Goal: Task Accomplishment & Management: Complete application form

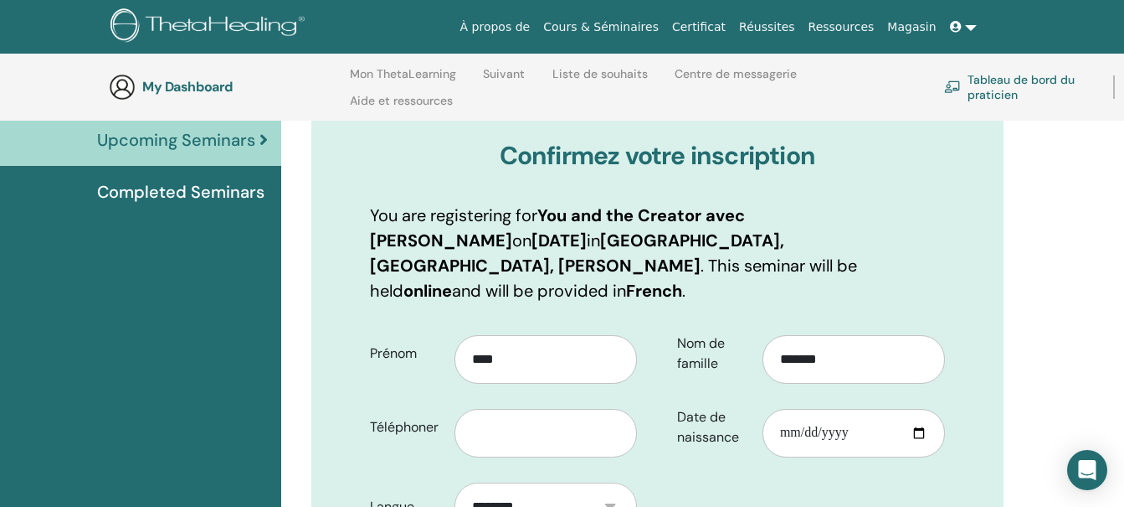
scroll to position [201, 0]
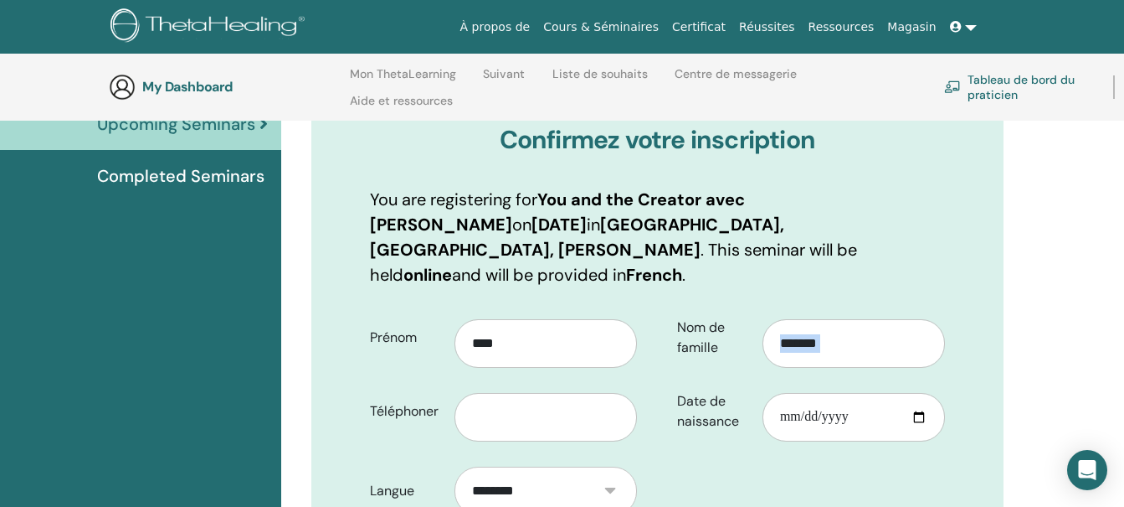
click at [1124, 306] on html "À propos de Cours & Séminaires Certificat Réussites Ressources Magasin LP Lyne …" at bounding box center [562, 52] width 1124 height 507
click at [512, 393] on input "text" at bounding box center [546, 417] width 183 height 49
type input "**********"
click at [782, 393] on input "Date de naissance" at bounding box center [854, 417] width 183 height 49
type input "**********"
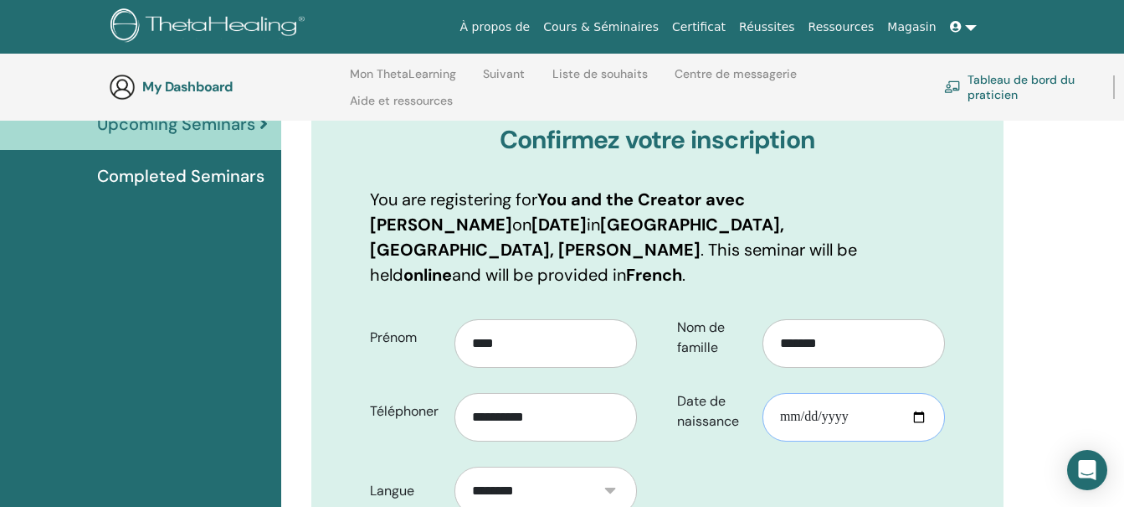
click at [789, 393] on input "Date de naissance" at bounding box center [854, 417] width 183 height 49
click at [828, 396] on input "Date de naissance" at bounding box center [854, 417] width 183 height 49
type input "**********"
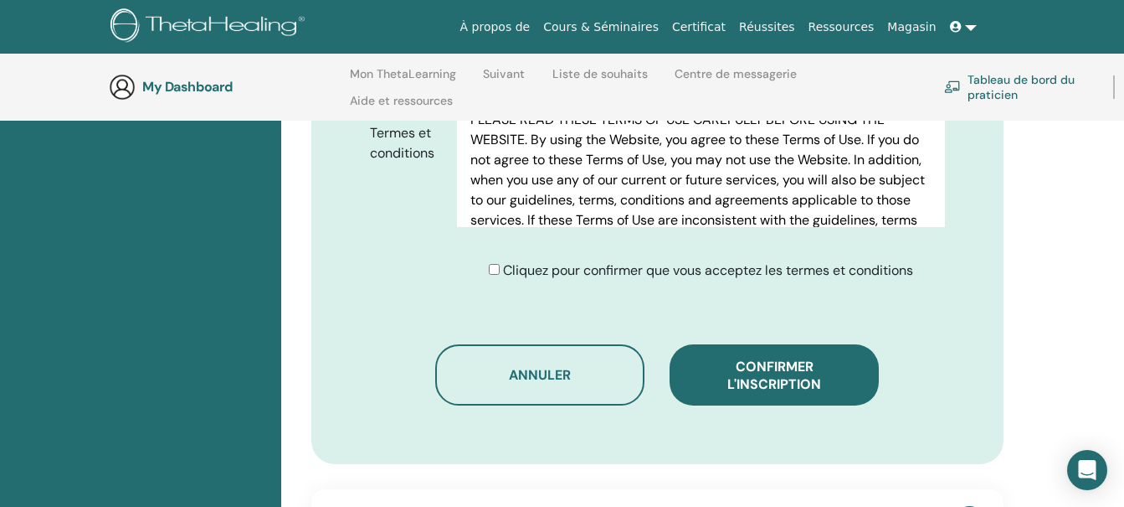
scroll to position [949, 0]
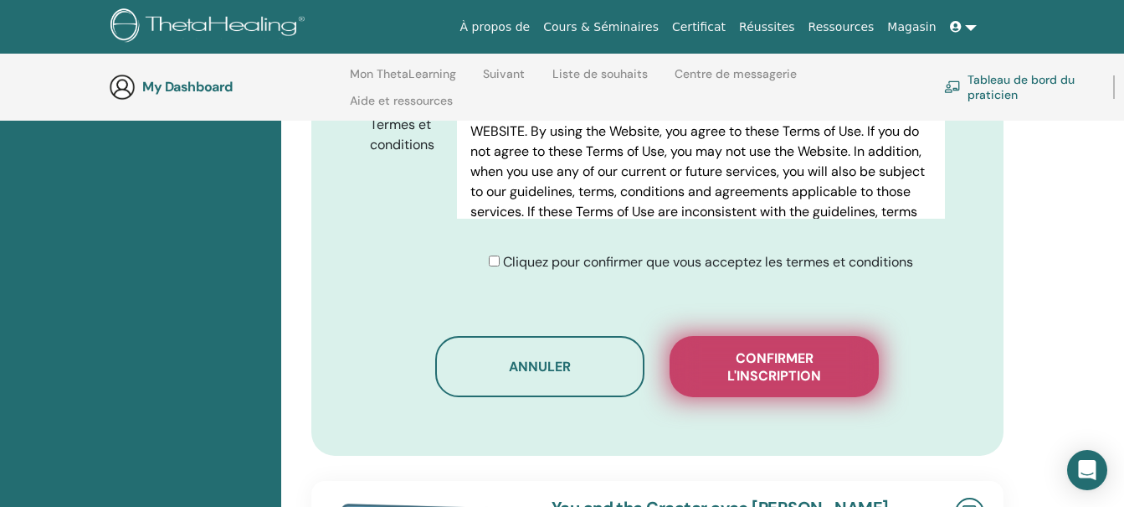
click at [806, 349] on span "Confirmer l'inscription" at bounding box center [774, 366] width 167 height 35
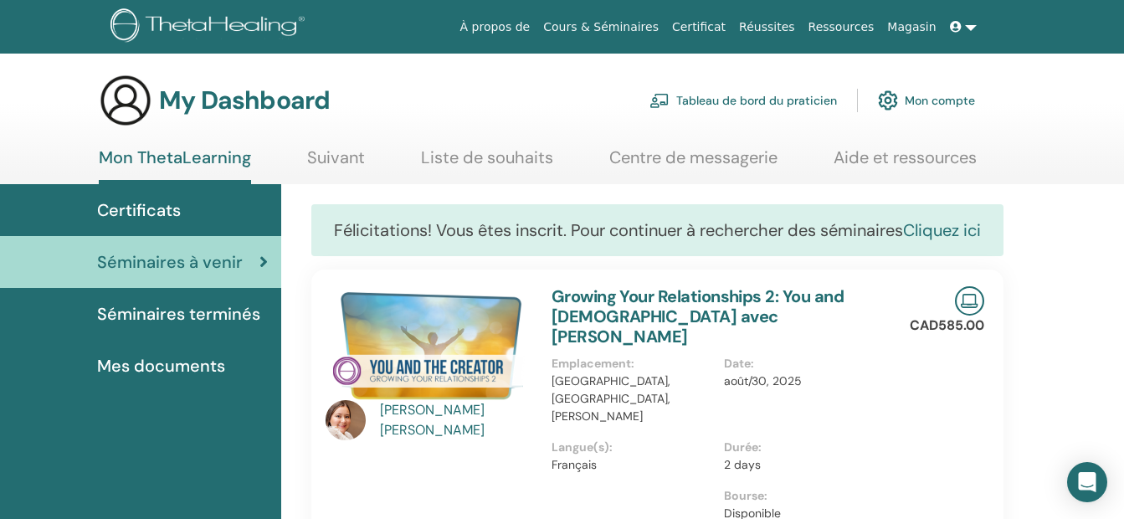
click at [969, 232] on link "Cliquez ici" at bounding box center [942, 230] width 78 height 22
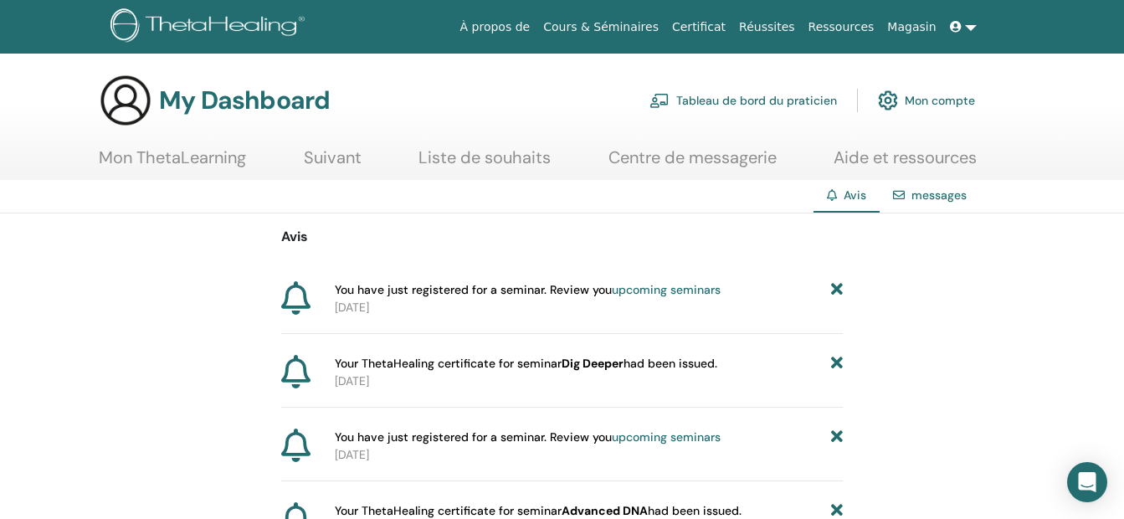
click at [327, 158] on link "Suivant" at bounding box center [333, 163] width 58 height 33
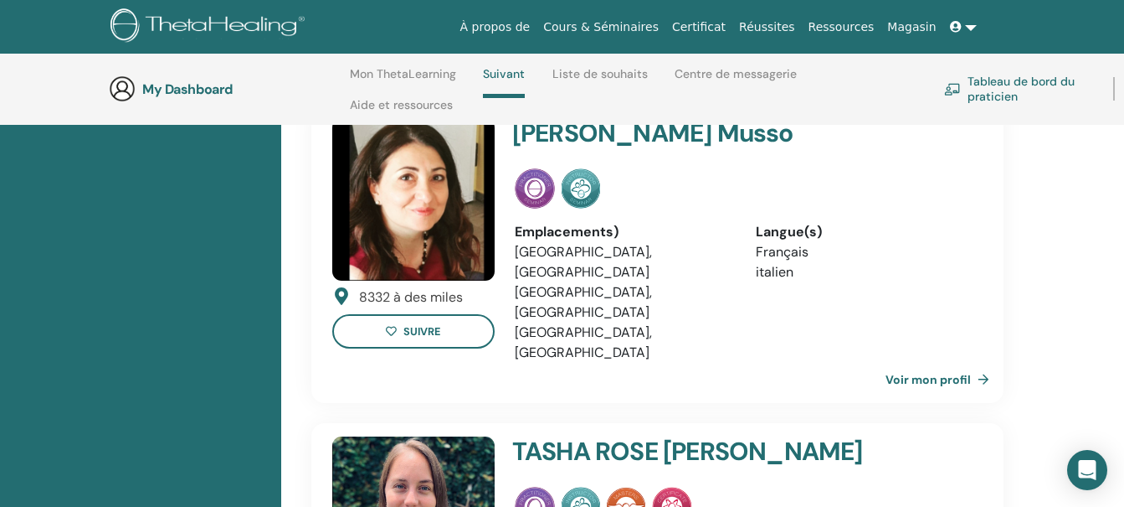
scroll to position [157, 0]
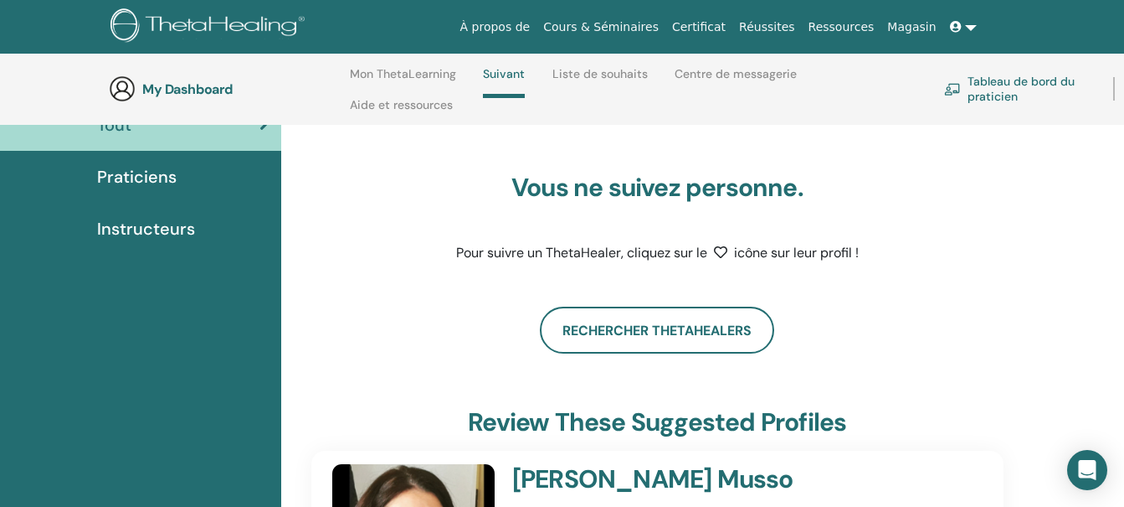
click at [118, 176] on span "Praticiens" at bounding box center [137, 176] width 80 height 25
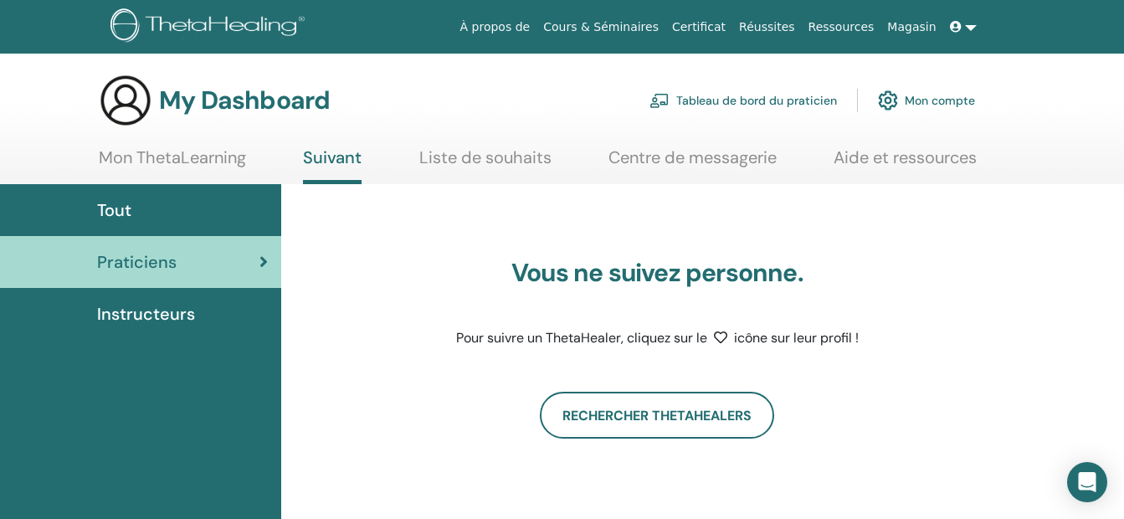
click at [136, 311] on span "Instructeurs" at bounding box center [146, 313] width 98 height 25
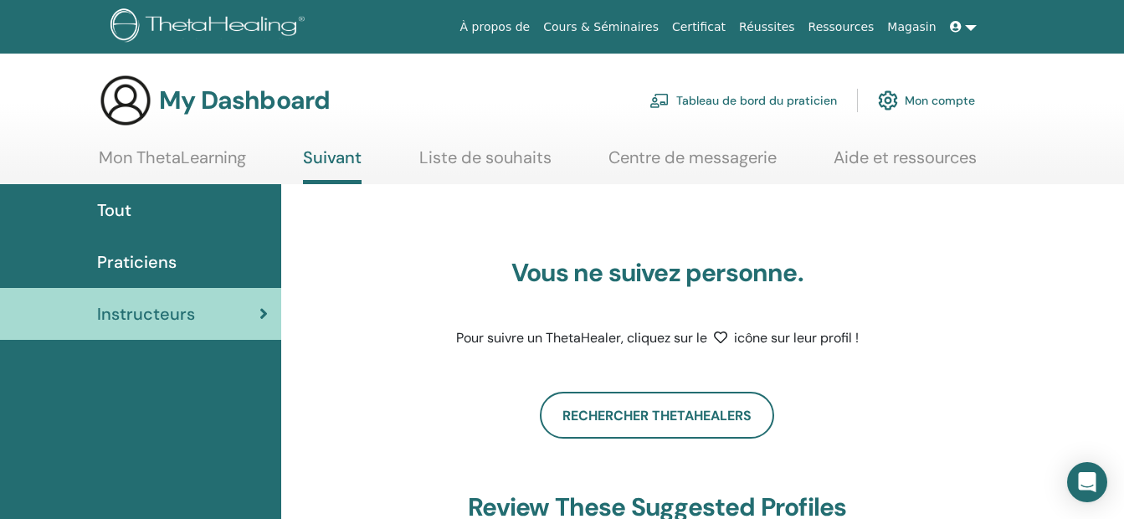
drag, startPoint x: 1131, startPoint y: 99, endPoint x: 210, endPoint y: 159, distance: 922.9
click at [210, 159] on link "Mon ThetaLearning" at bounding box center [172, 163] width 147 height 33
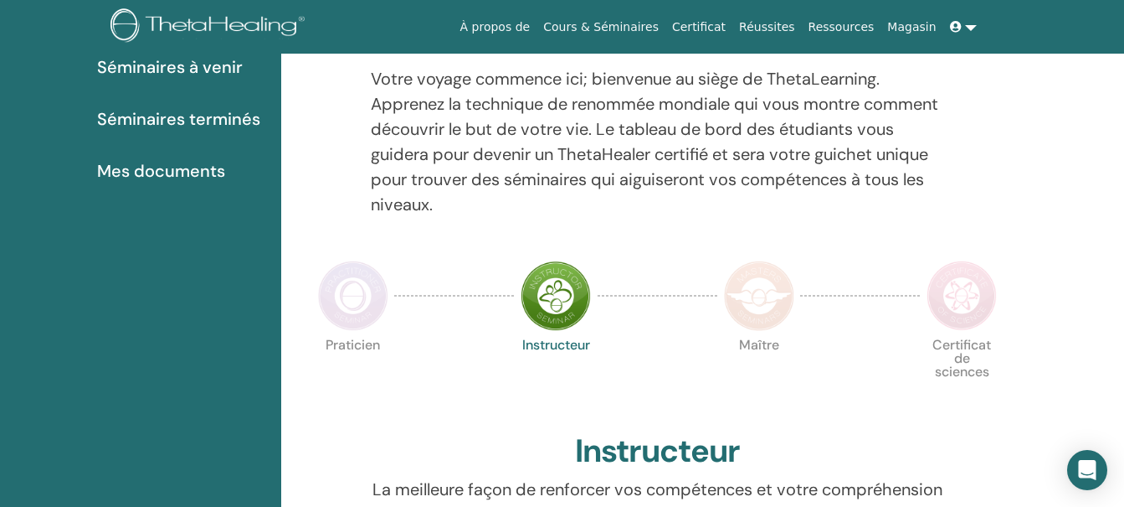
scroll to position [205, 0]
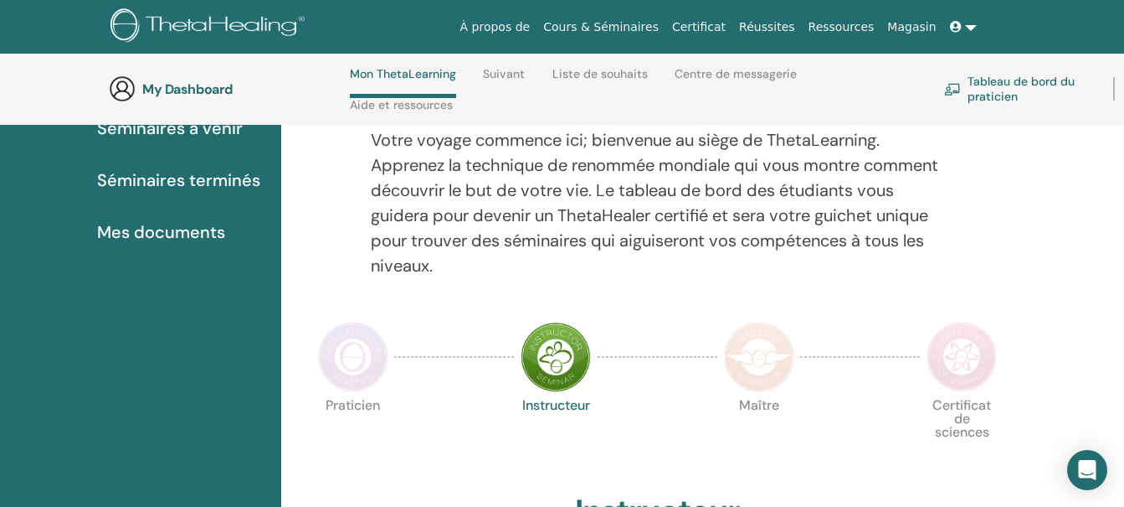
click at [1124, 301] on html "À propos de Cours & Séminaires Certificat Réussites Ressources Magasin LP Lyne …" at bounding box center [562, 48] width 1124 height 507
drag, startPoint x: 1126, startPoint y: 513, endPoint x: 1075, endPoint y: 331, distance: 189.5
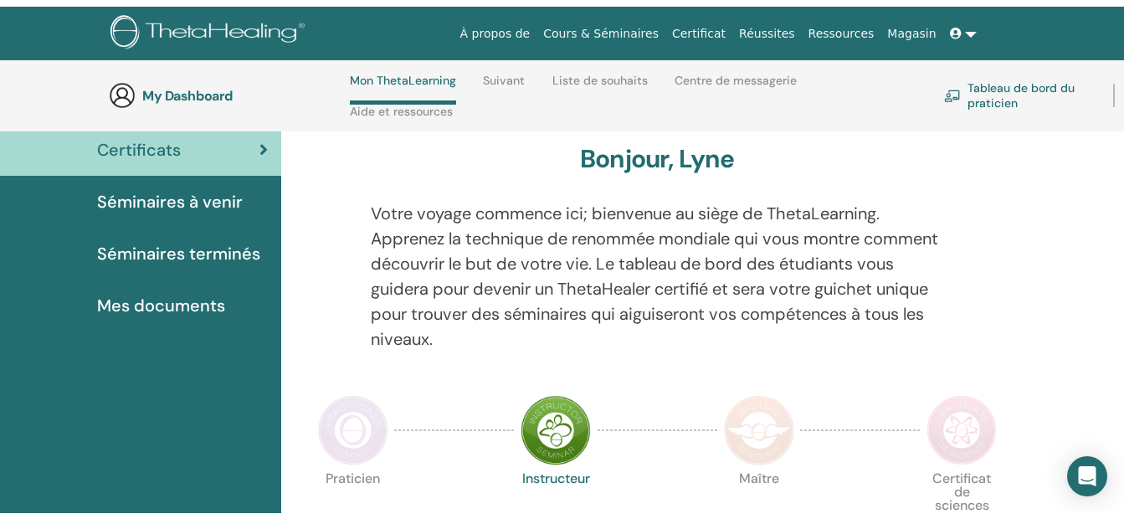
scroll to position [0, 0]
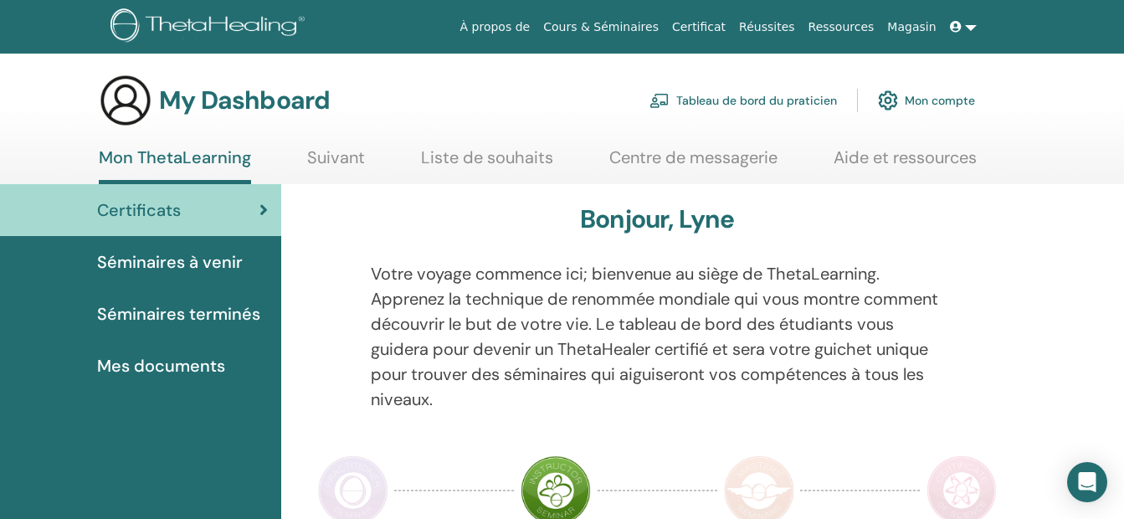
click at [196, 264] on span "Séminaires à venir" at bounding box center [170, 261] width 146 height 25
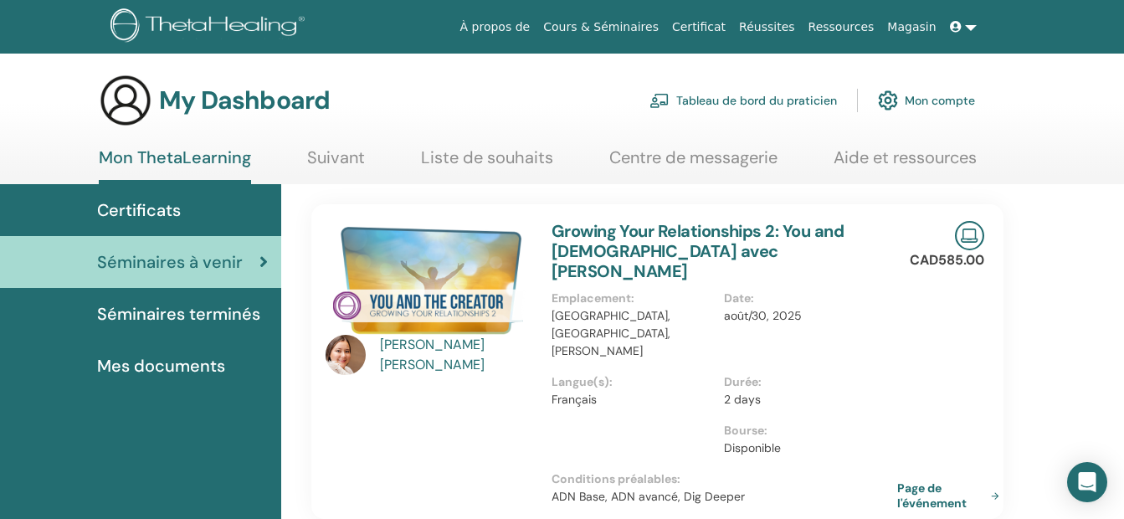
click at [416, 368] on div "[PERSON_NAME]" at bounding box center [457, 355] width 155 height 40
click at [353, 357] on img at bounding box center [346, 355] width 40 height 40
click at [432, 342] on div "[PERSON_NAME]" at bounding box center [457, 355] width 155 height 40
click at [926, 481] on link "Page de l'événement" at bounding box center [954, 496] width 109 height 30
click at [690, 157] on link "Centre de messagerie" at bounding box center [693, 163] width 168 height 33
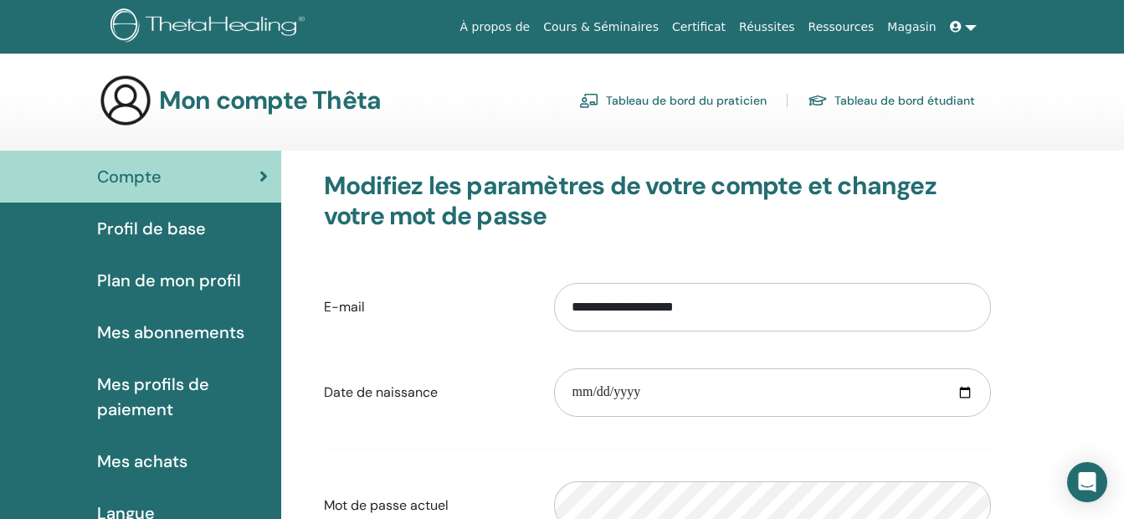
click at [146, 226] on span "Profil de base" at bounding box center [151, 228] width 109 height 25
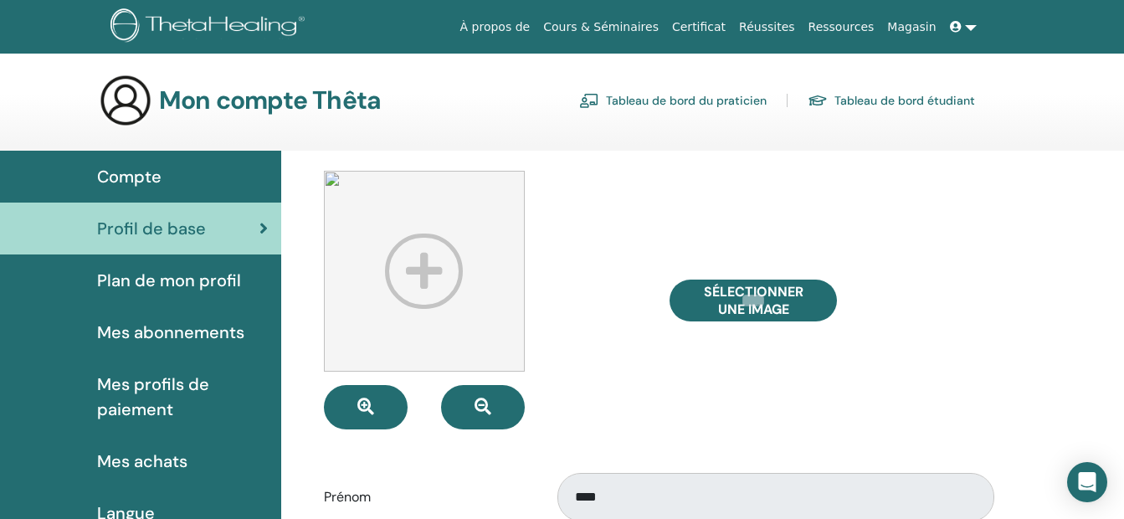
click at [148, 280] on span "Plan de mon profil" at bounding box center [169, 280] width 144 height 25
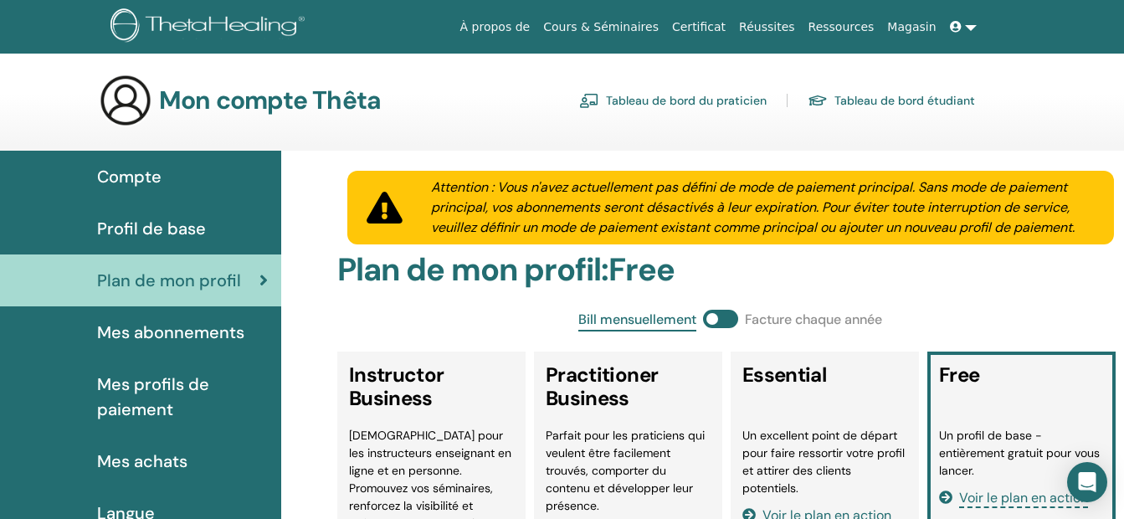
click at [138, 464] on span "Mes achats" at bounding box center [142, 461] width 90 height 25
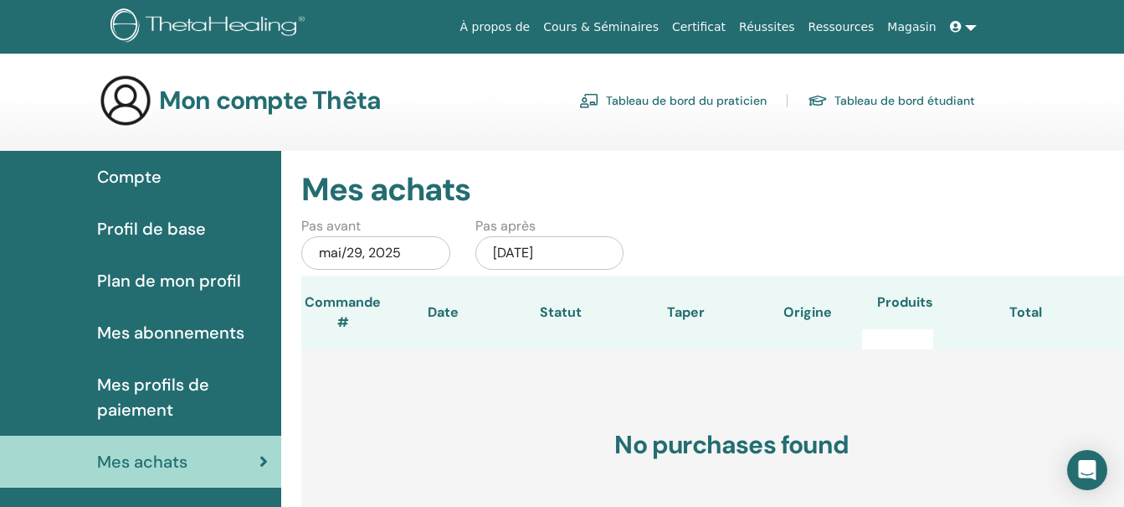
click at [729, 99] on link "Tableau de bord du praticien" at bounding box center [673, 100] width 188 height 27
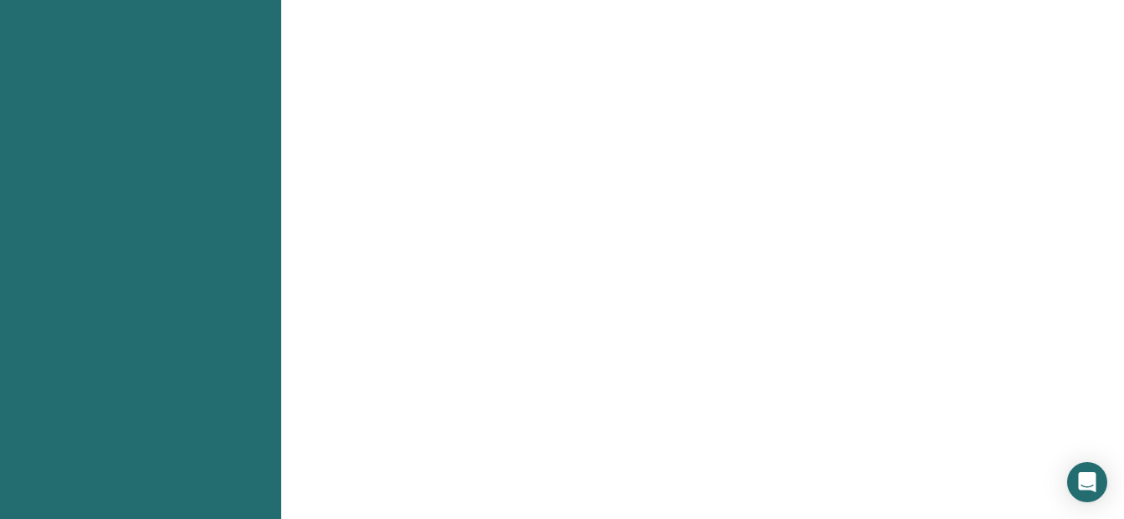
scroll to position [916, 0]
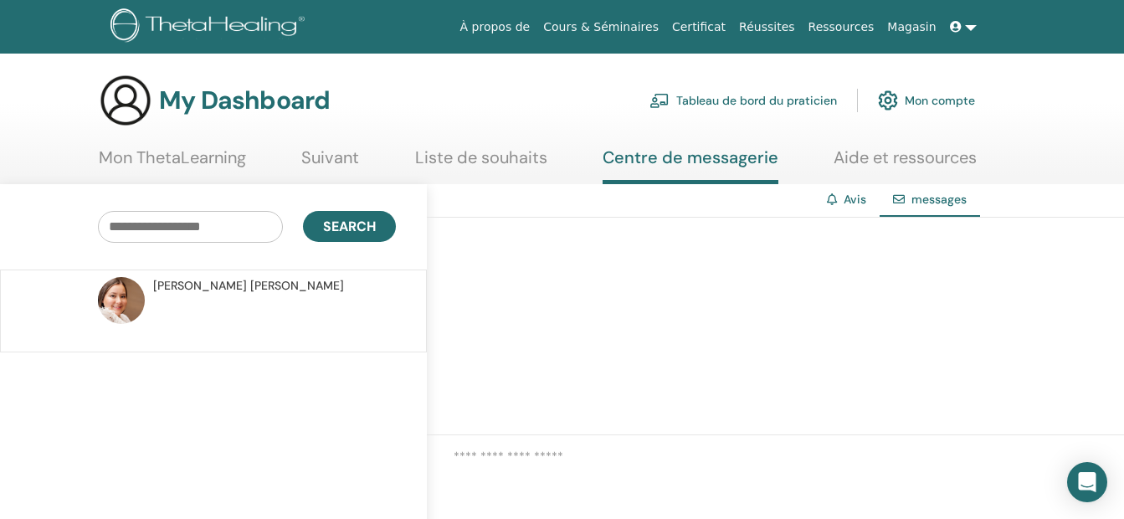
click at [500, 151] on link "Liste de souhaits" at bounding box center [481, 163] width 132 height 33
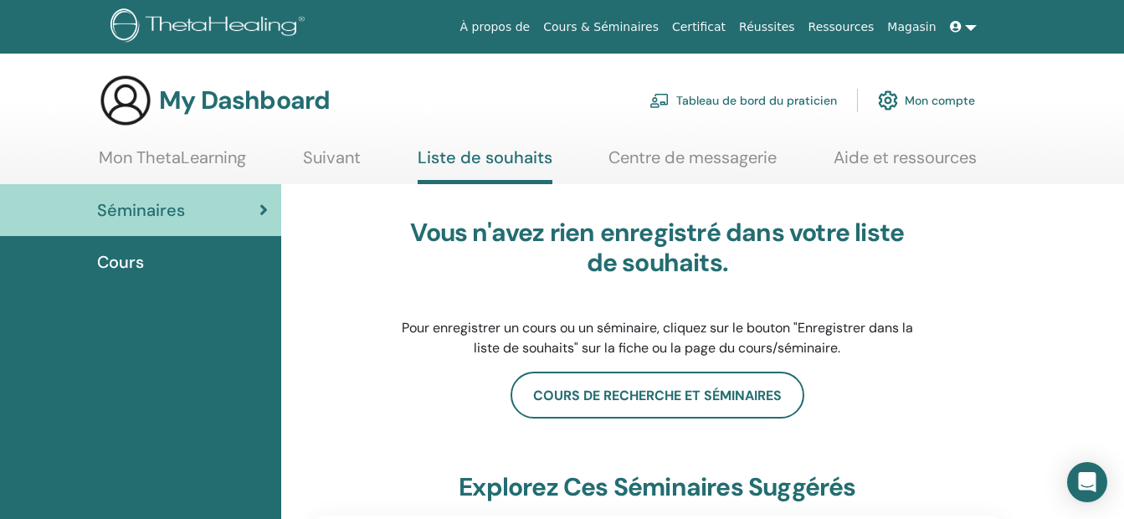
click at [323, 160] on link "Suivant" at bounding box center [332, 163] width 58 height 33
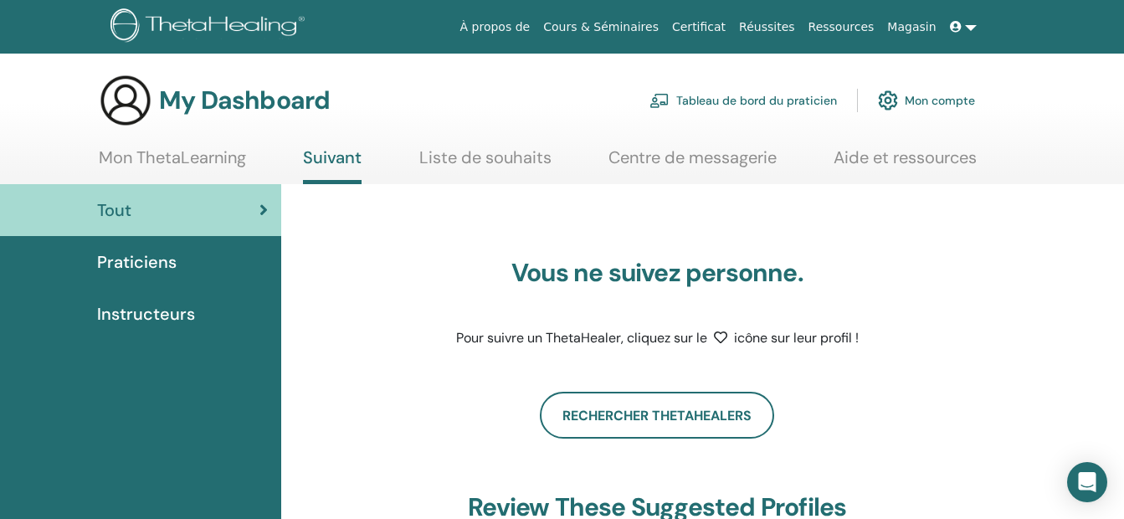
click at [183, 158] on link "Mon ThetaLearning" at bounding box center [172, 163] width 147 height 33
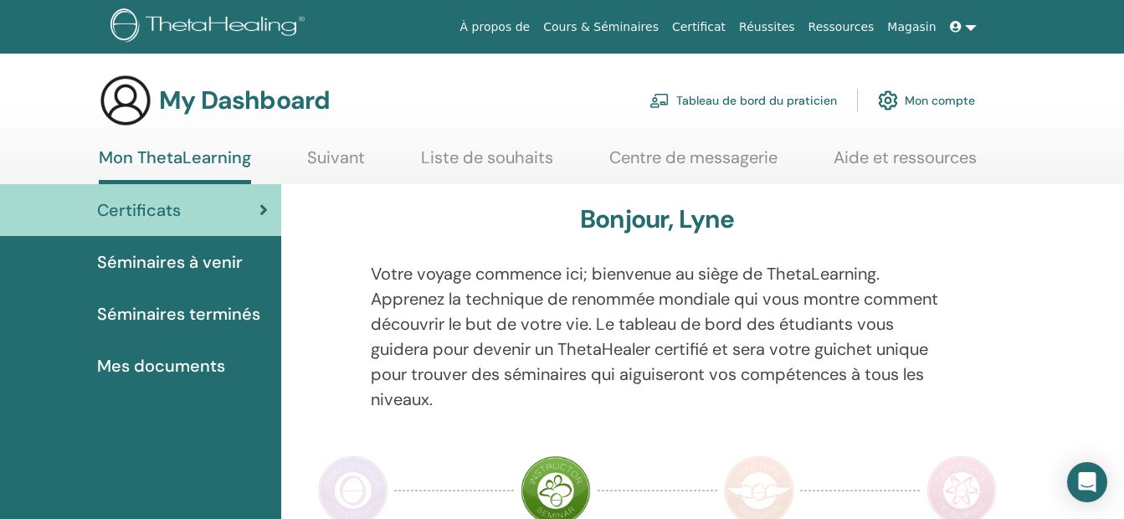
click at [726, 100] on link "Tableau de bord du praticien" at bounding box center [744, 100] width 188 height 37
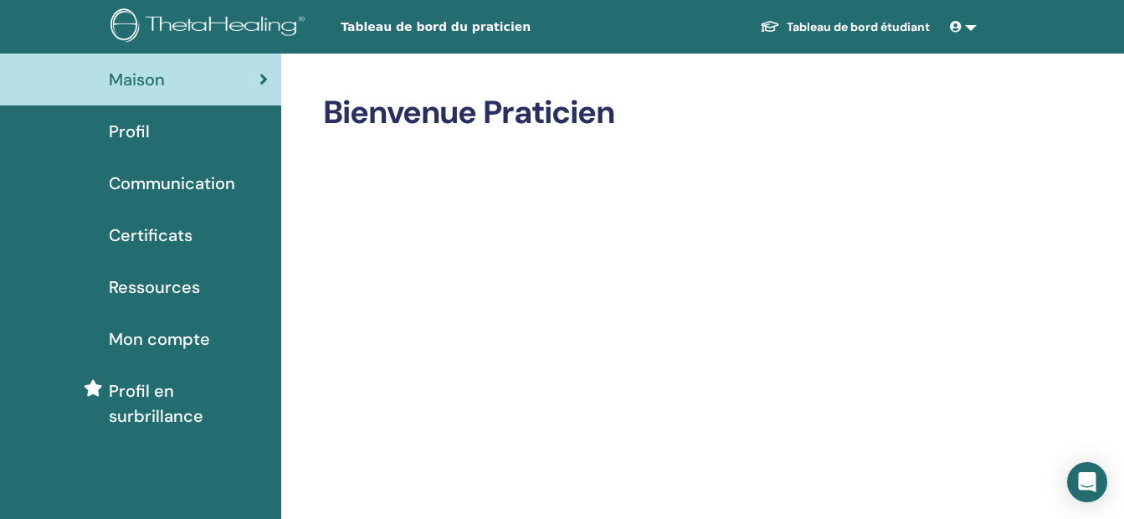
click at [825, 23] on link "Tableau de bord étudiant" at bounding box center [845, 27] width 197 height 31
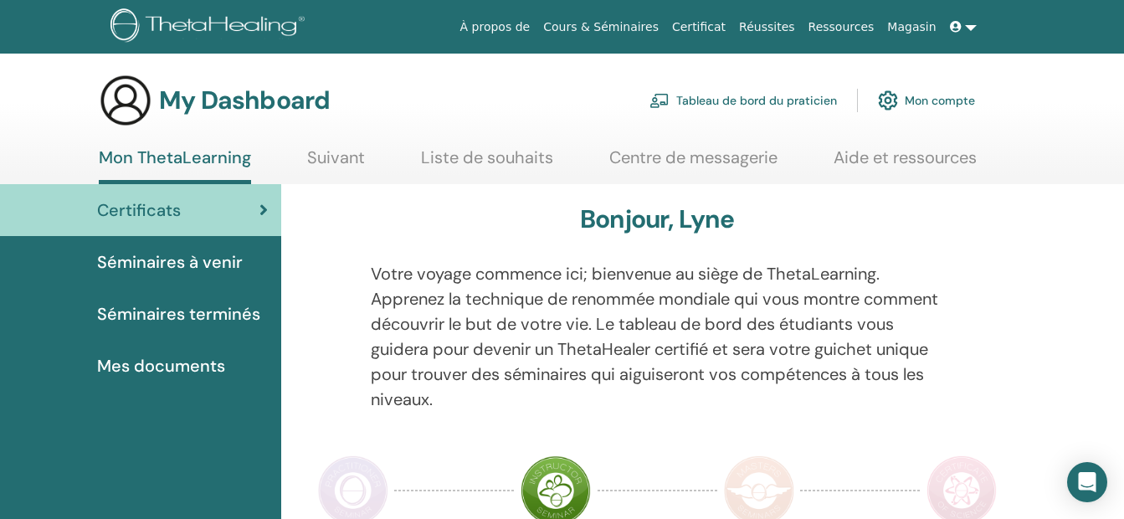
click at [711, 160] on link "Centre de messagerie" at bounding box center [693, 163] width 168 height 33
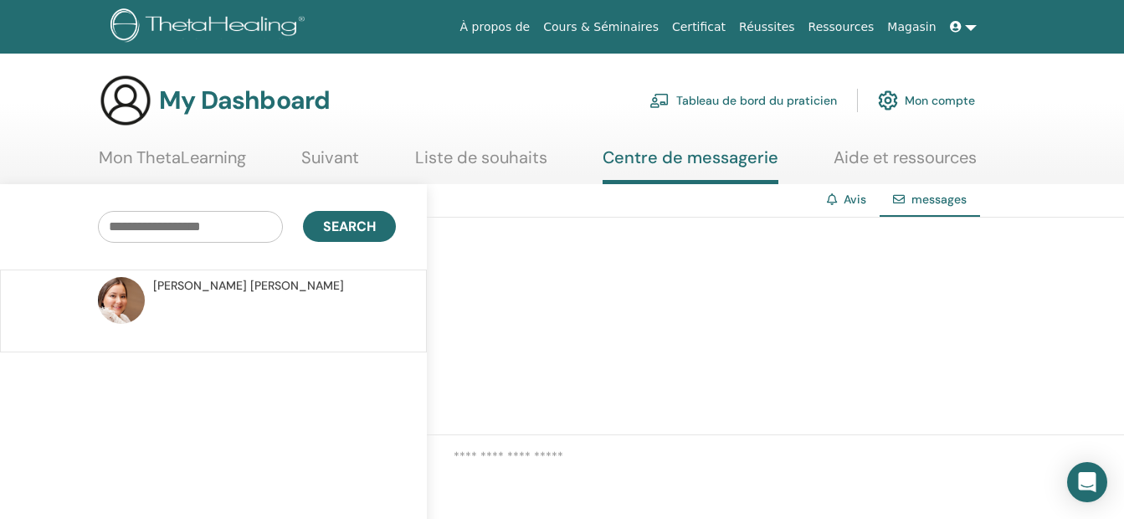
click at [328, 156] on link "Suivant" at bounding box center [330, 163] width 58 height 33
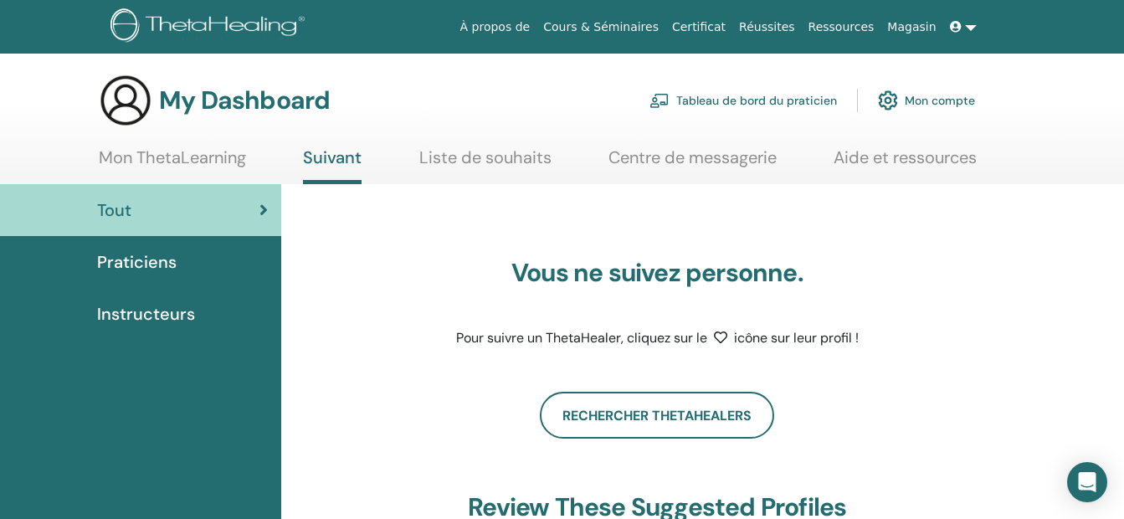
click at [210, 157] on link "Mon ThetaLearning" at bounding box center [172, 163] width 147 height 33
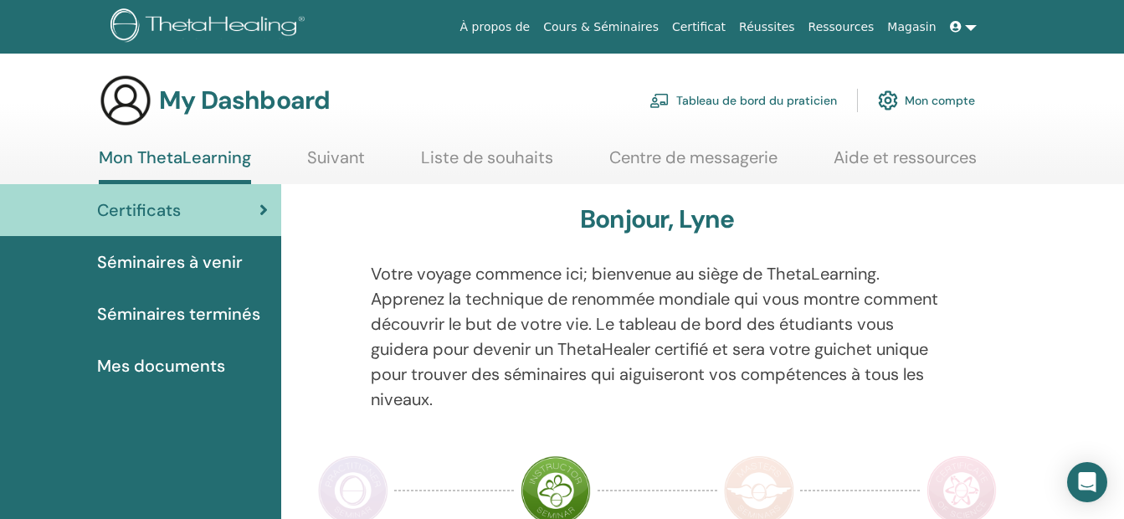
click at [867, 156] on link "Aide et ressources" at bounding box center [905, 163] width 143 height 33
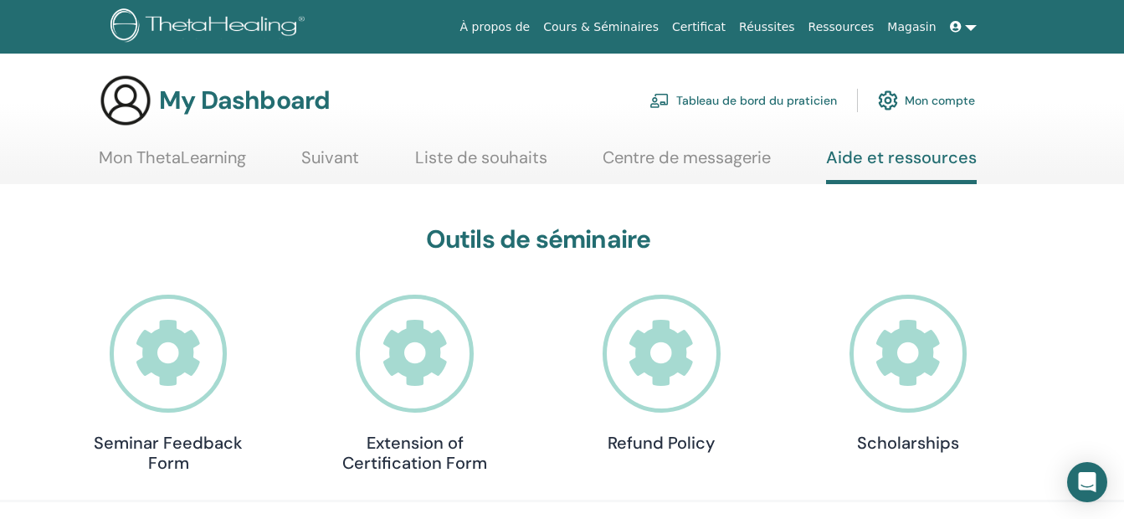
click at [913, 34] on link "Magasin" at bounding box center [912, 27] width 62 height 31
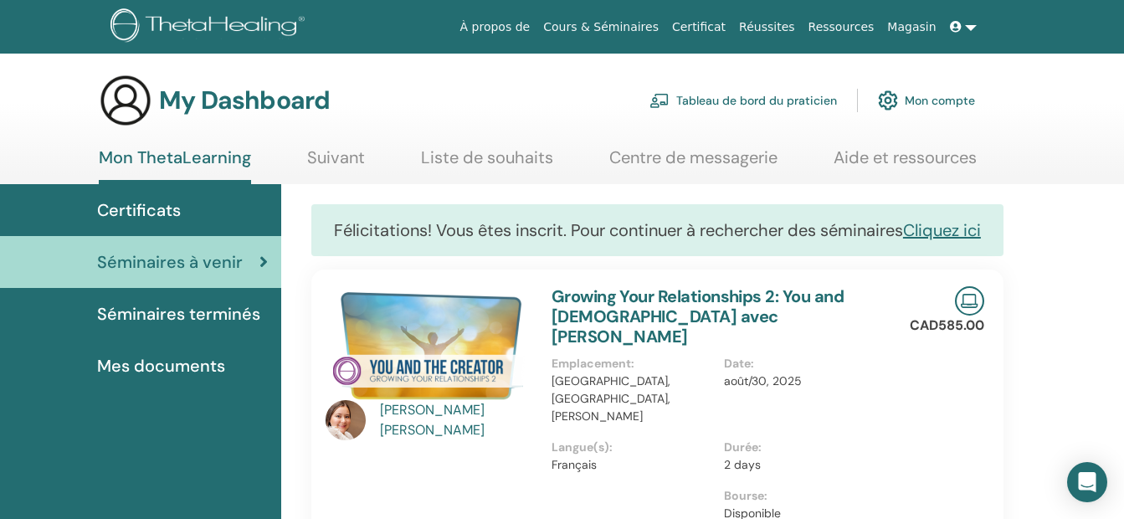
click at [867, 158] on link "Aide et ressources" at bounding box center [905, 163] width 143 height 33
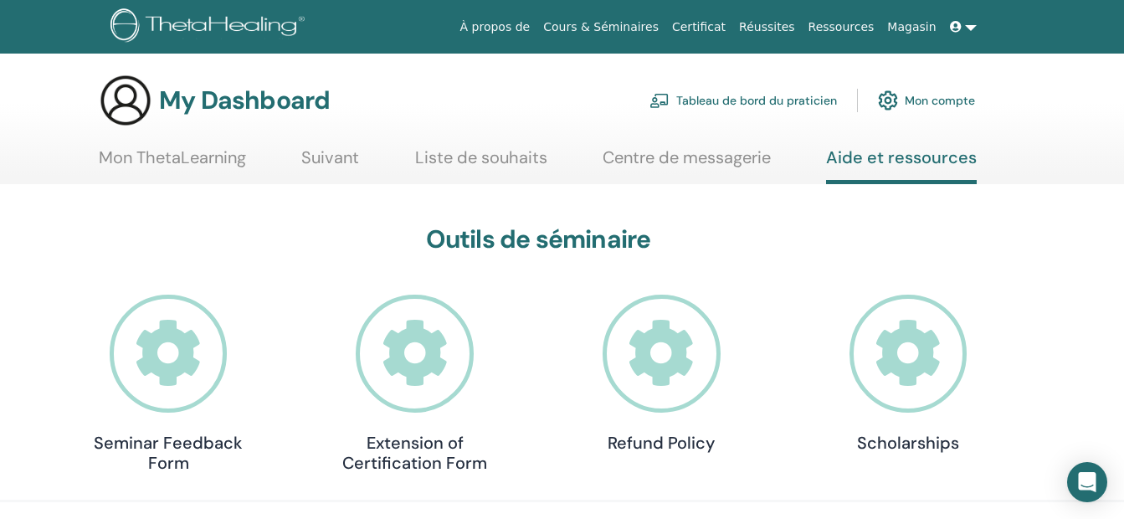
click at [758, 95] on link "Tableau de bord du praticien" at bounding box center [744, 100] width 188 height 37
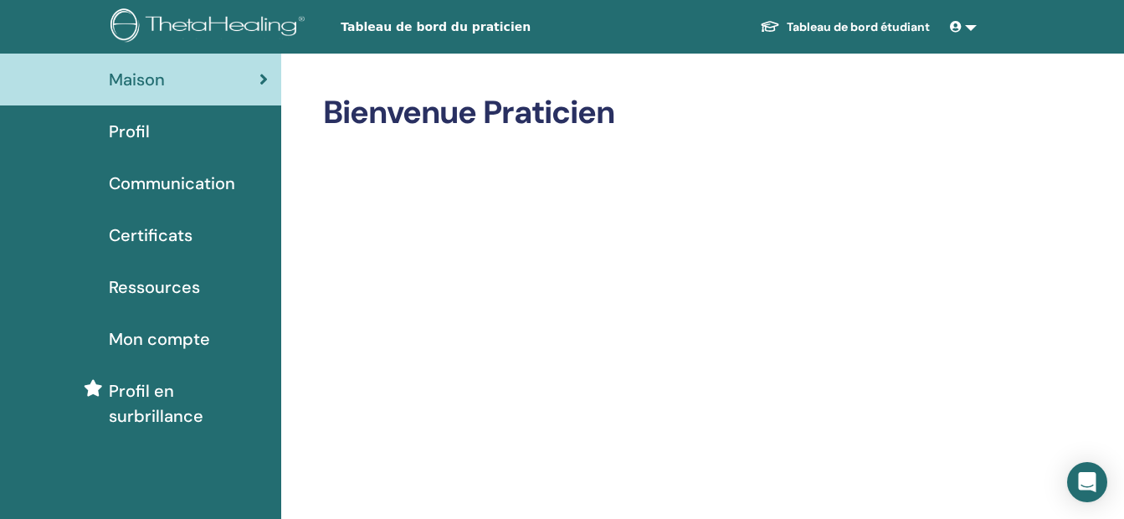
click at [966, 30] on link at bounding box center [964, 27] width 40 height 31
